Goal: Transaction & Acquisition: Obtain resource

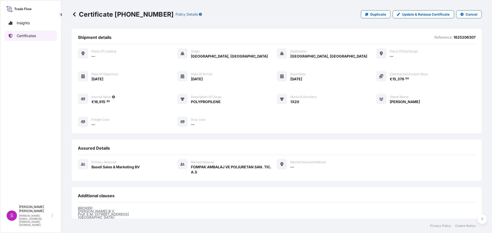
click at [25, 35] on p "Certificates" at bounding box center [26, 35] width 19 height 5
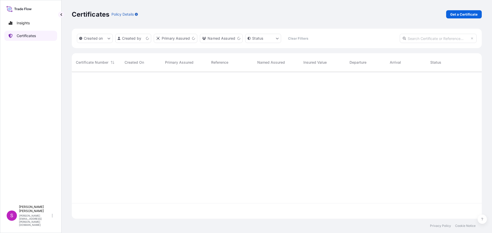
scroll to position [146, 406]
click at [473, 11] on link "Get a Certificate" at bounding box center [464, 14] width 36 height 8
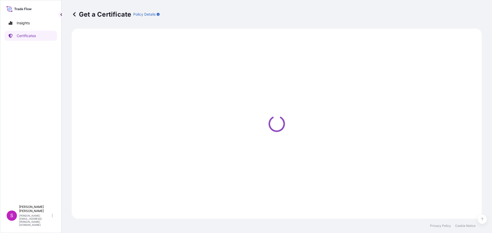
select select "Sea"
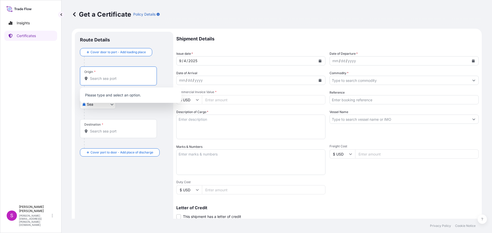
click at [101, 78] on input "Origin *" at bounding box center [120, 78] width 60 height 5
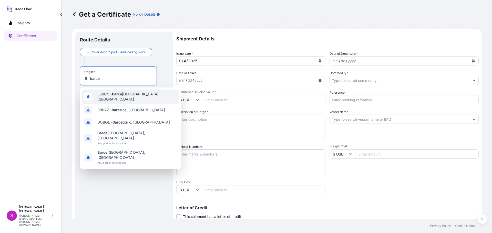
click at [111, 95] on span "ESBCN - [PERSON_NAME], [GEOGRAPHIC_DATA]" at bounding box center [137, 97] width 80 height 10
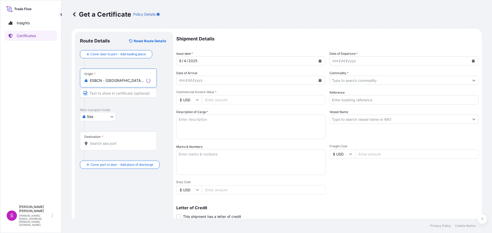
type input "ESBCN - [GEOGRAPHIC_DATA], [GEOGRAPHIC_DATA]"
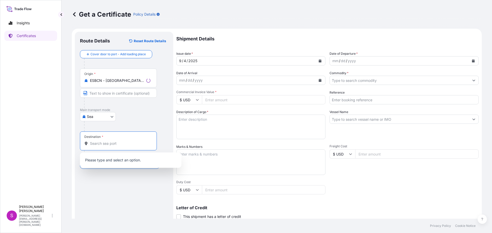
click at [100, 144] on input "Destination *" at bounding box center [120, 143] width 60 height 5
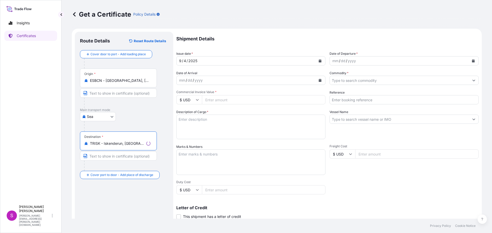
type input "TRISK - Iskenderun, [GEOGRAPHIC_DATA]"
click at [395, 61] on div "mm / dd / yyyy" at bounding box center [399, 60] width 139 height 9
click at [471, 60] on button "Calendar" at bounding box center [473, 61] width 8 height 8
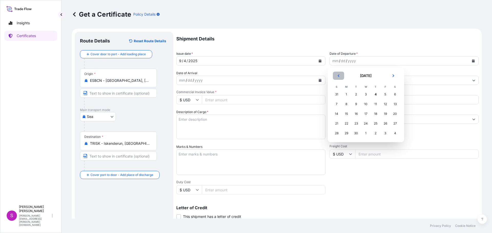
click at [339, 77] on icon "Previous" at bounding box center [338, 75] width 3 height 3
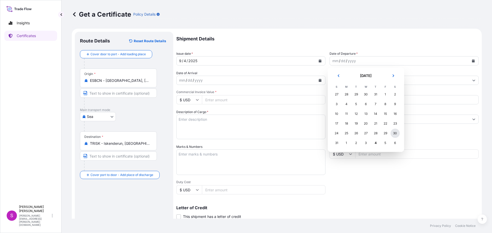
click at [397, 132] on div "30" at bounding box center [395, 133] width 9 height 9
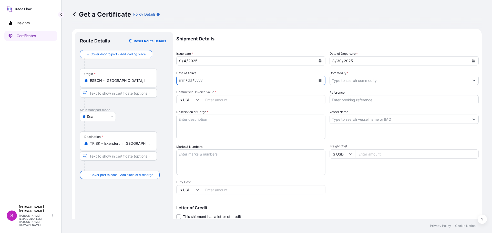
click at [319, 79] on icon "Calendar" at bounding box center [320, 80] width 3 height 3
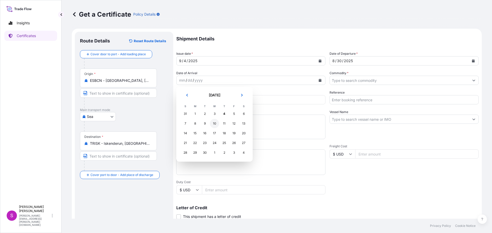
click at [215, 124] on div "10" at bounding box center [214, 123] width 9 height 9
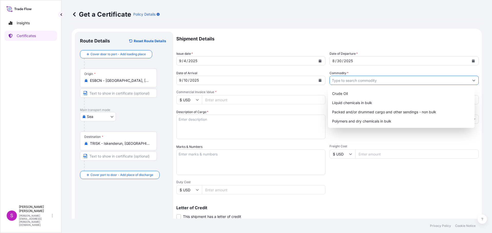
click at [472, 81] on icon "Show suggestions" at bounding box center [473, 80] width 3 height 3
click at [417, 112] on div "Packed and/or drummed cargo and other sendings - non bulk" at bounding box center [401, 112] width 143 height 9
type input "Packed and/or drummed cargo and other sendings - non bulk"
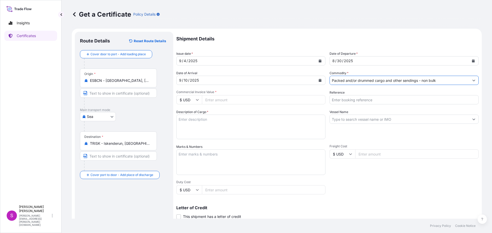
drag, startPoint x: 197, startPoint y: 100, endPoint x: 187, endPoint y: 105, distance: 11.0
click at [195, 101] on div "$ USD" at bounding box center [189, 99] width 26 height 9
drag, startPoint x: 187, startPoint y: 117, endPoint x: 202, endPoint y: 111, distance: 15.9
click at [187, 116] on div "€ EUR" at bounding box center [189, 114] width 22 height 10
type input "€ EUR"
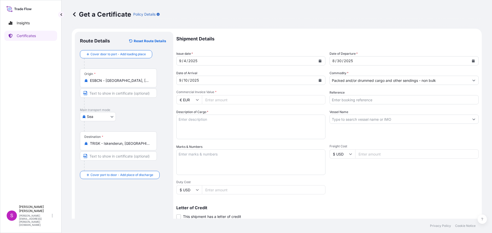
click at [228, 101] on input "Commercial Invoice Value *" at bounding box center [264, 99] width 124 height 9
click at [220, 97] on input "Commercial Invoice Value *" at bounding box center [264, 99] width 124 height 9
type input "133650"
click at [342, 100] on input "Reference" at bounding box center [404, 99] width 149 height 9
type input "1625206364"
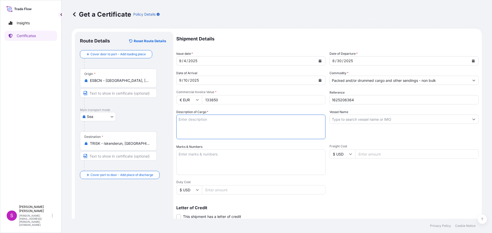
click at [218, 125] on textarea "Description of Cargo *" at bounding box center [250, 127] width 149 height 25
type textarea "polypropylene"
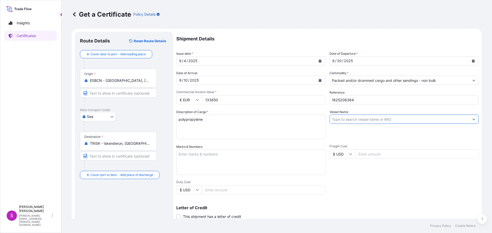
click at [370, 118] on input "Vessel Name" at bounding box center [399, 119] width 139 height 9
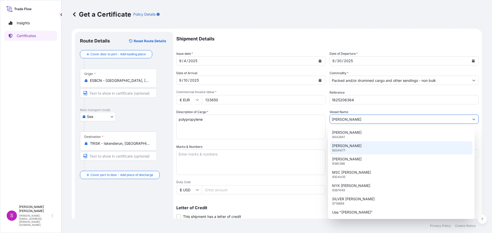
click at [345, 148] on p "[PERSON_NAME]" at bounding box center [346, 146] width 29 height 5
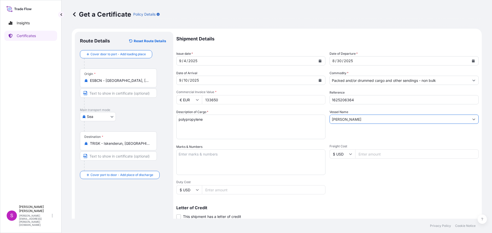
type input "[PERSON_NAME]"
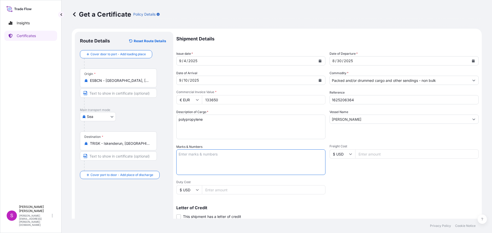
click at [205, 153] on textarea "Marks & Numbers" at bounding box center [250, 163] width 149 height 26
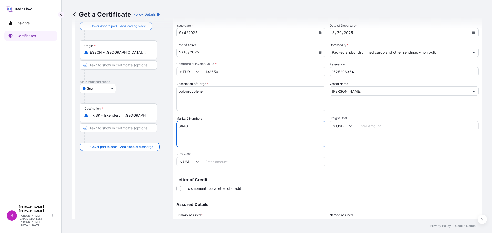
scroll to position [74, 0]
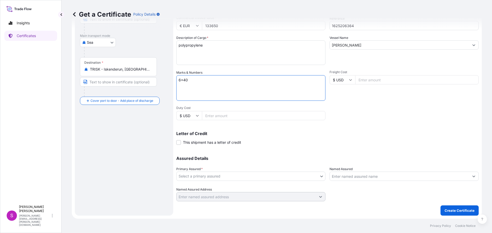
type textarea "6x40"
click at [350, 182] on div "Assured Details Primary Assured * Select a primary assured Basell Poliolefine […" at bounding box center [327, 175] width 302 height 51
drag, startPoint x: 352, startPoint y: 177, endPoint x: 356, endPoint y: 174, distance: 4.7
click at [352, 176] on input "Named Assured" at bounding box center [399, 176] width 139 height 9
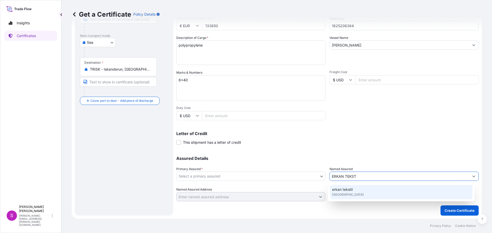
click at [354, 198] on div "erkan tekstil [GEOGRAPHIC_DATA]" at bounding box center [401, 192] width 143 height 14
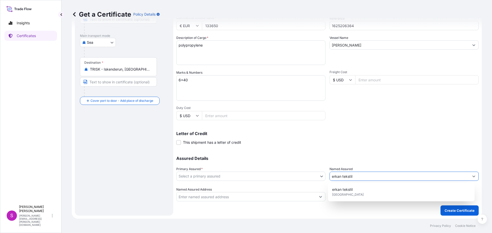
type input "erkan tekstil"
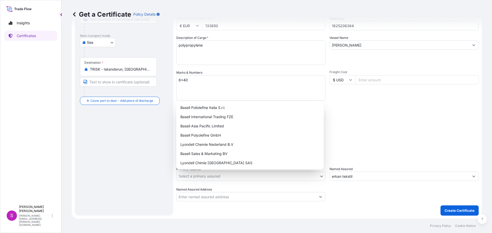
click at [289, 176] on body "6 options available. 0 options available. 1 option available. Insights Certific…" at bounding box center [246, 116] width 492 height 233
click at [201, 156] on div "Basell Sales & Marketing BV" at bounding box center [249, 153] width 143 height 9
select select "32164"
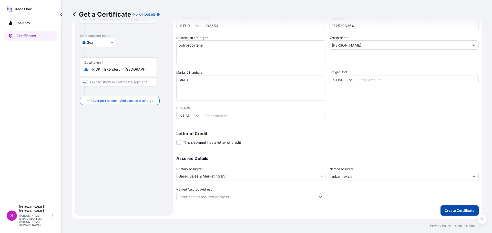
click at [453, 212] on p "Create Certificate" at bounding box center [460, 210] width 30 height 5
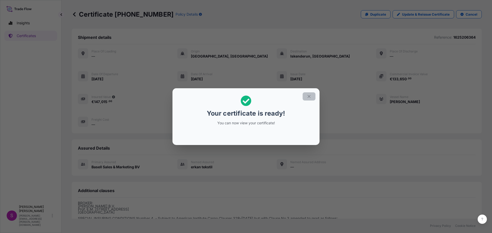
click at [309, 97] on icon "button" at bounding box center [309, 96] width 5 height 5
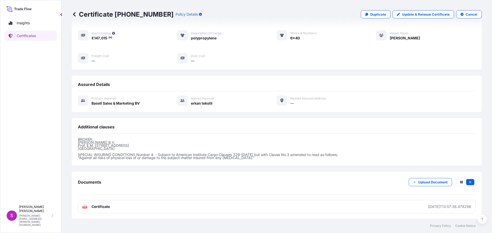
scroll to position [65, 0]
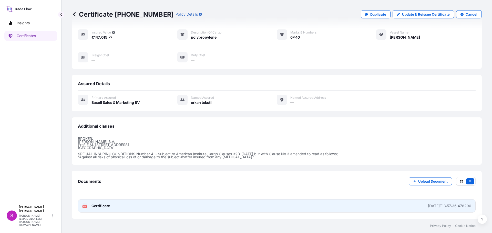
click at [85, 205] on icon at bounding box center [85, 206] width 4 height 5
